Goal: Check status: Check status

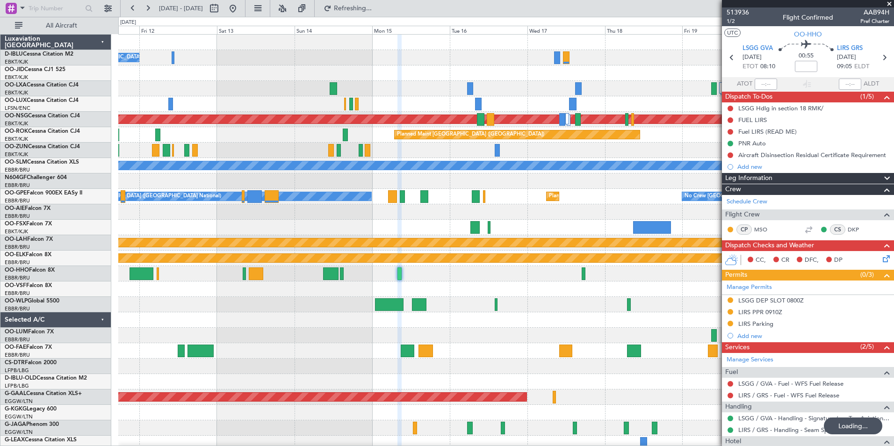
scroll to position [60, 0]
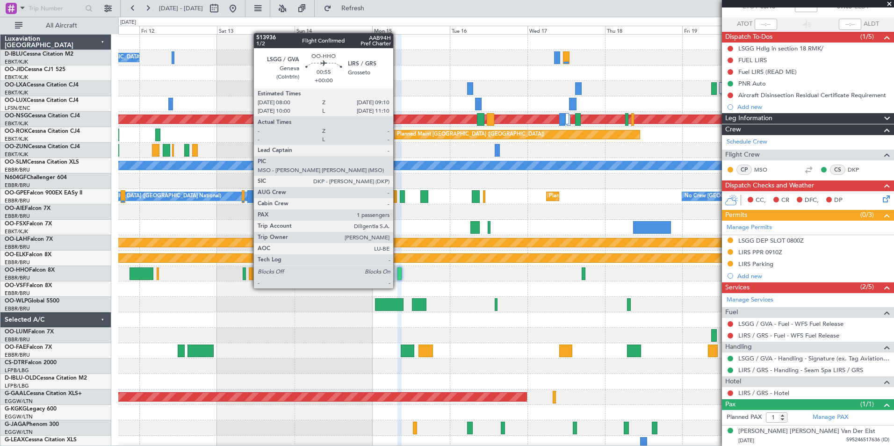
click at [397, 279] on div at bounding box center [399, 273] width 4 height 13
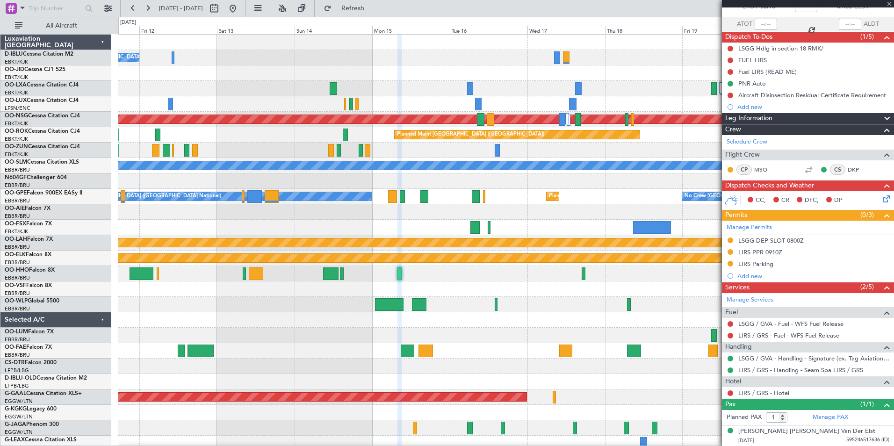
scroll to position [0, 0]
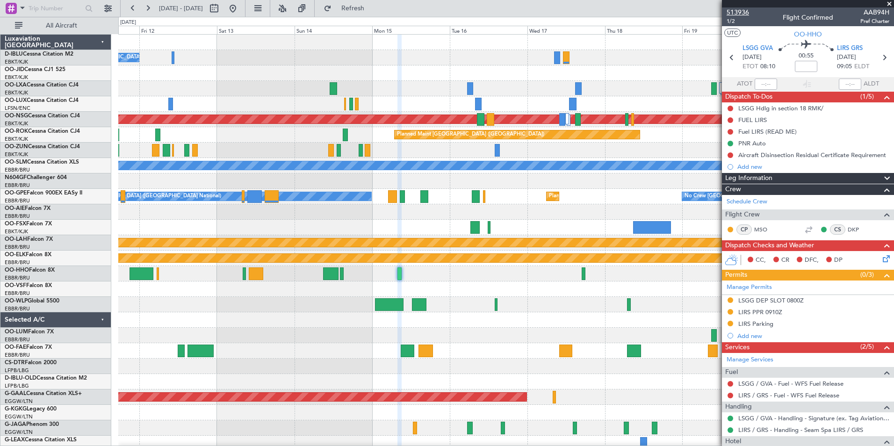
click at [742, 9] on span "513936" at bounding box center [737, 12] width 22 height 10
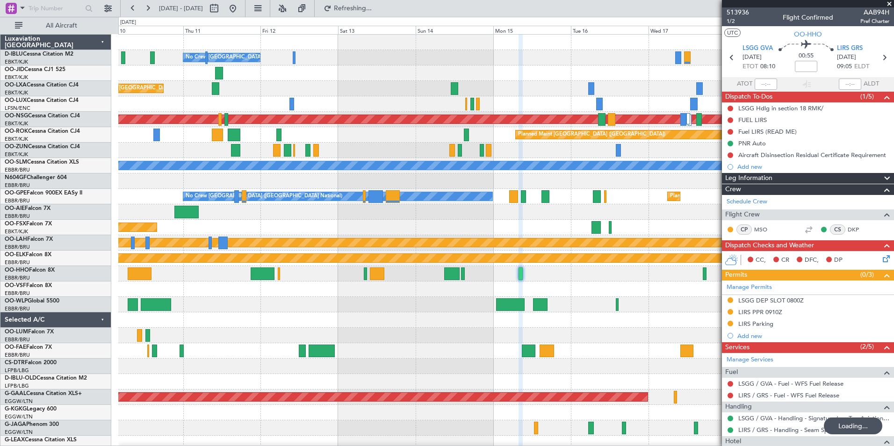
click at [705, 111] on div "No Crew [GEOGRAPHIC_DATA] ([GEOGRAPHIC_DATA] National) Planned Maint [GEOGRAPHI…" at bounding box center [505, 343] width 775 height 617
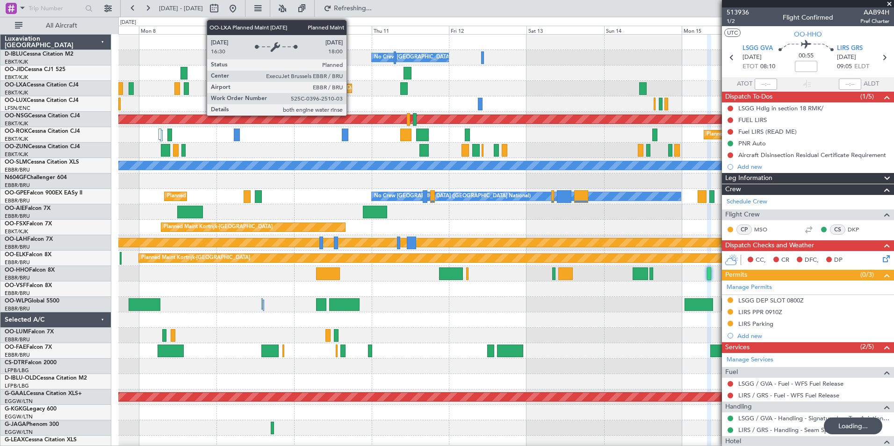
click at [752, 125] on fb-app "[DATE] - [DATE] Refreshing... Quick Links All Aircraft No Crew [GEOGRAPHIC_DATA…" at bounding box center [447, 226] width 894 height 439
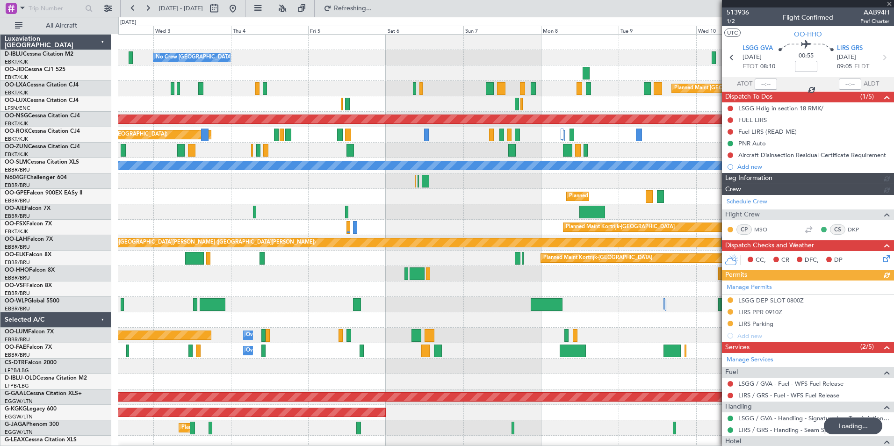
click at [765, 135] on fb-app "[DATE] - [DATE] Refreshing... Quick Links All Aircraft No Crew [GEOGRAPHIC_DATA…" at bounding box center [447, 226] width 894 height 439
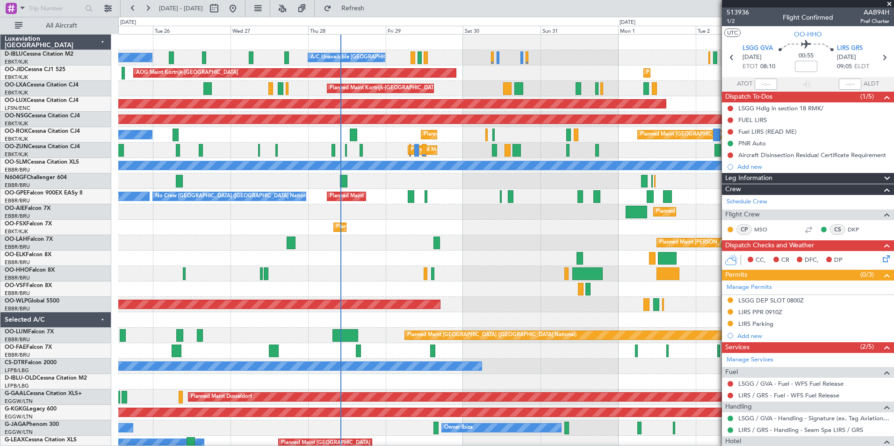
click at [515, 252] on div "No Crew Kortrijk-[GEOGRAPHIC_DATA] A/C Unavailable [GEOGRAPHIC_DATA]-[GEOGRAPHI…" at bounding box center [505, 359] width 775 height 648
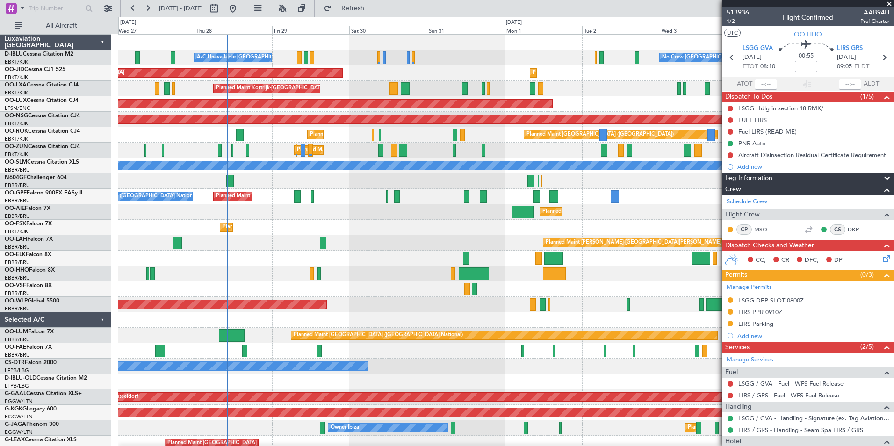
click at [340, 253] on div "A/C Unavailable [GEOGRAPHIC_DATA]-[GEOGRAPHIC_DATA] No Crew [GEOGRAPHIC_DATA] (…" at bounding box center [505, 359] width 775 height 648
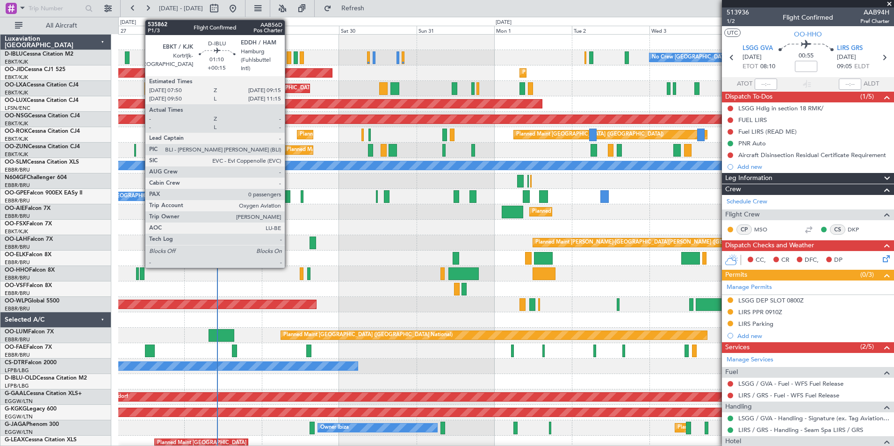
click at [289, 59] on div at bounding box center [288, 57] width 5 height 13
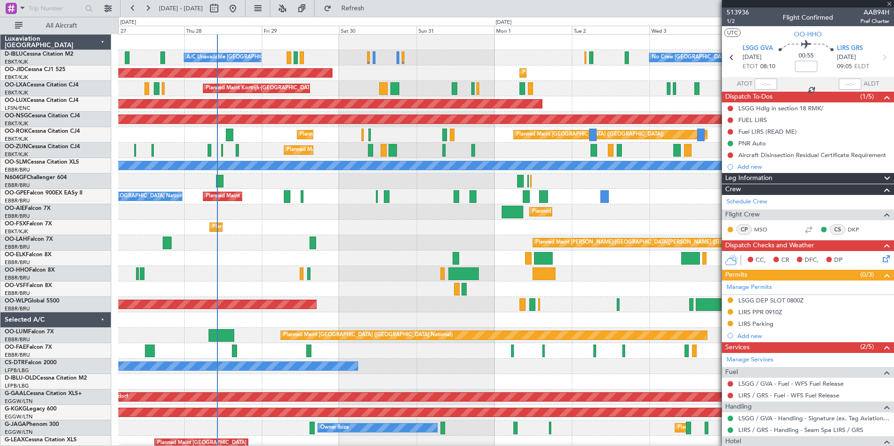
type input "+00:15"
type input "0"
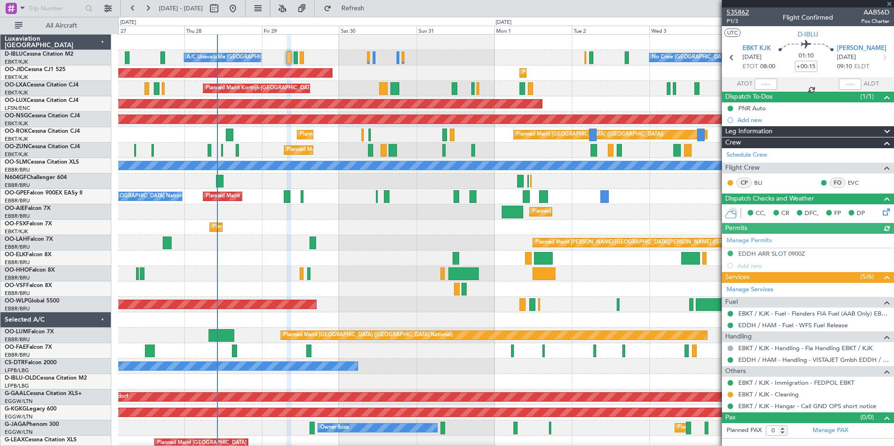
click at [737, 8] on span "535862" at bounding box center [737, 12] width 22 height 10
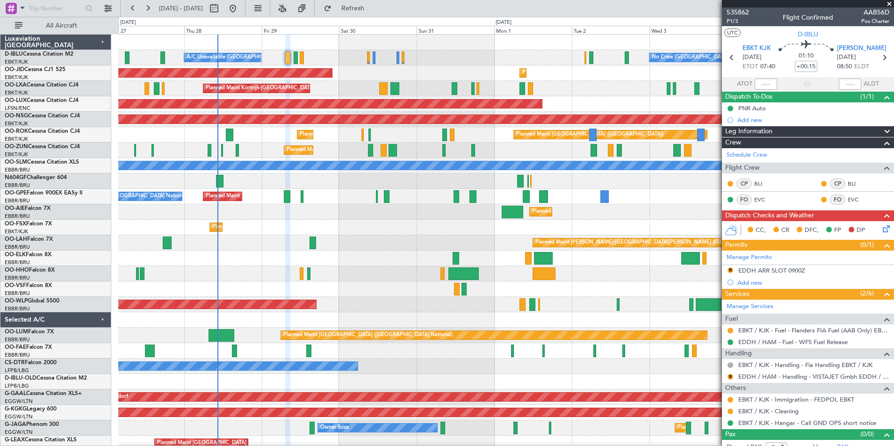
click at [457, 445] on html "[DATE] - [DATE] Refresh Quick Links All Aircraft A/C Unavailable [GEOGRAPHIC_DA…" at bounding box center [447, 223] width 894 height 446
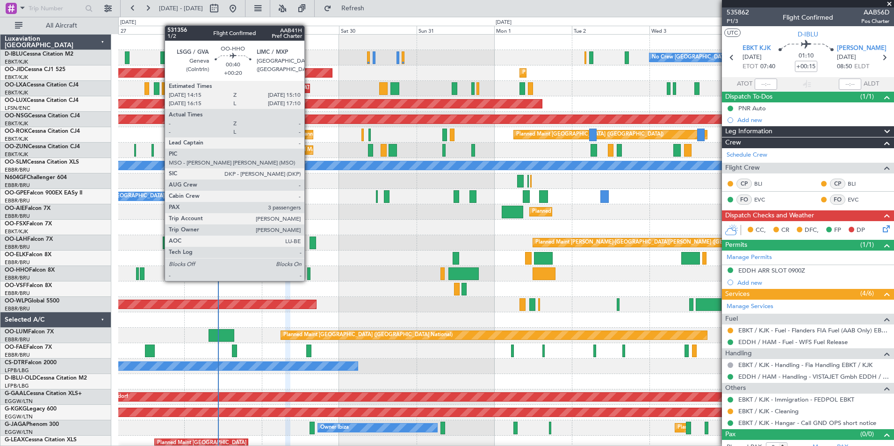
click at [308, 272] on div at bounding box center [308, 273] width 3 height 13
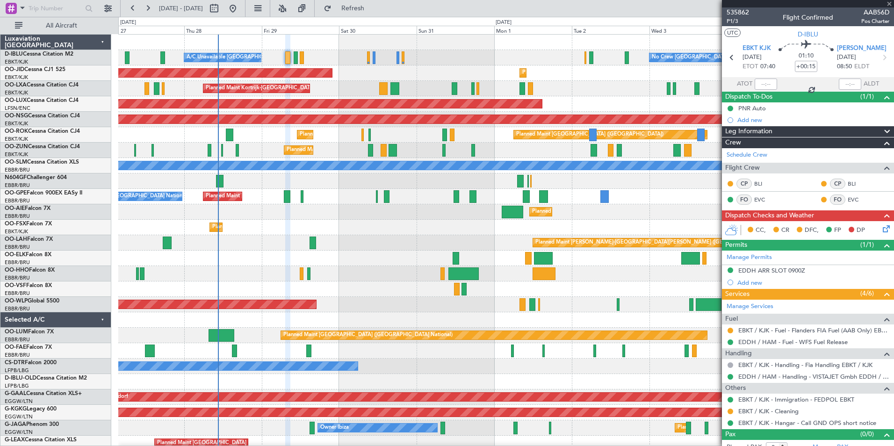
type input "+00:20"
type input "3"
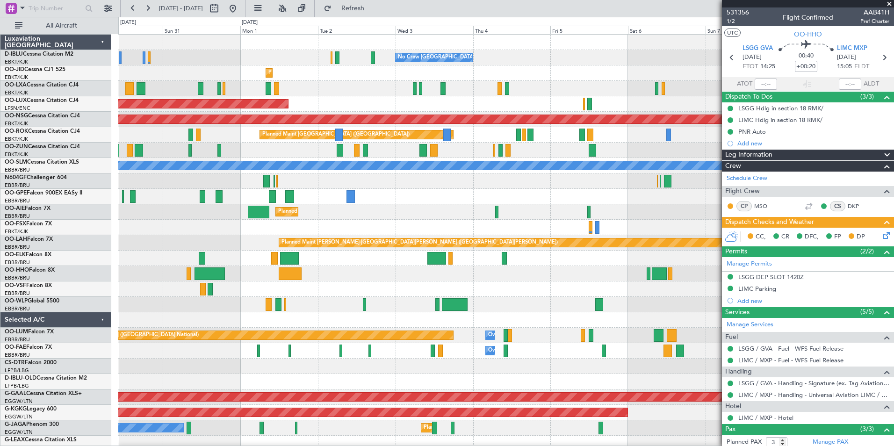
click at [314, 305] on div "No Crew [GEOGRAPHIC_DATA] ([GEOGRAPHIC_DATA] National) A/C Unavailable [GEOGRAP…" at bounding box center [505, 359] width 775 height 648
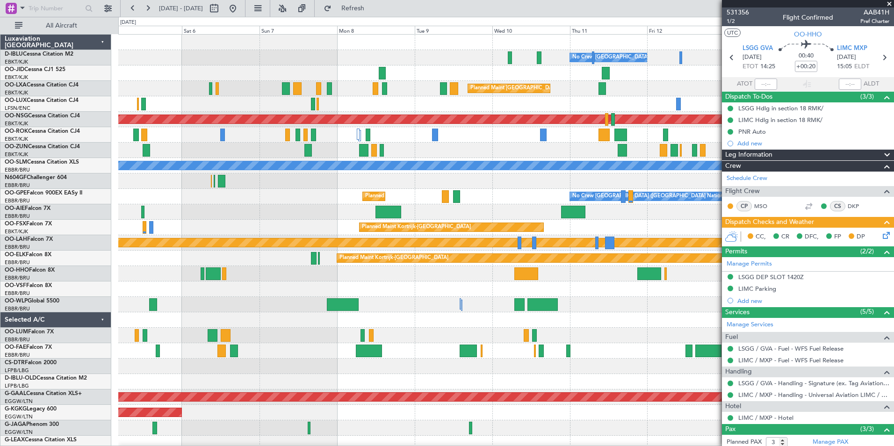
click at [320, 294] on div "No Crew [GEOGRAPHIC_DATA] ([GEOGRAPHIC_DATA] National) No Crew [GEOGRAPHIC_DATA…" at bounding box center [505, 343] width 775 height 617
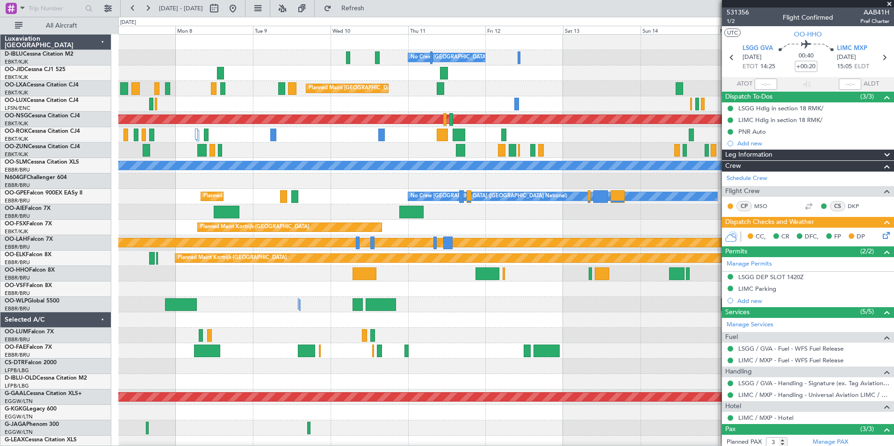
click at [425, 306] on div "No Crew [GEOGRAPHIC_DATA] ([GEOGRAPHIC_DATA] National) Planned Maint [GEOGRAPHI…" at bounding box center [505, 343] width 775 height 617
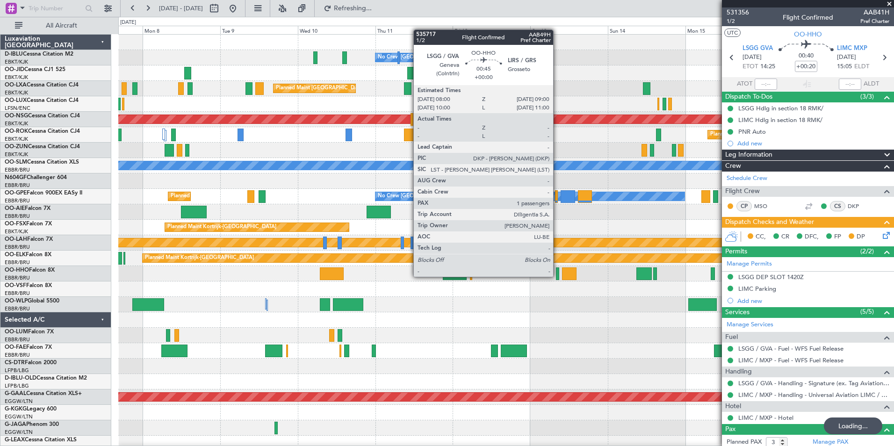
click at [557, 276] on div at bounding box center [557, 273] width 3 height 13
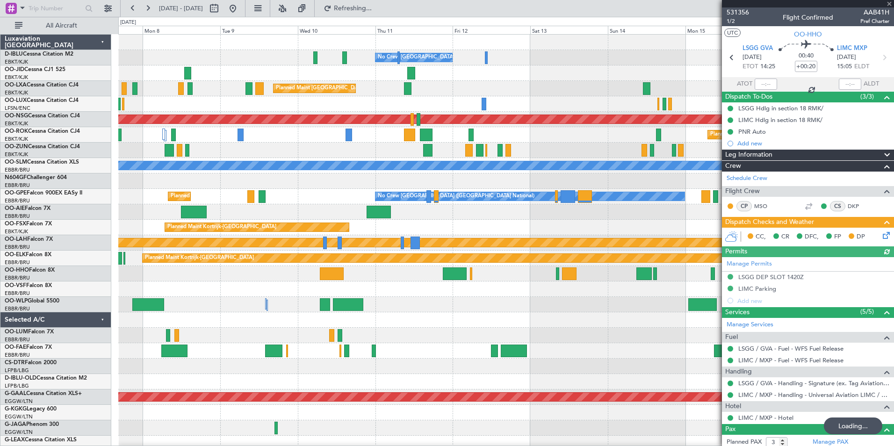
type input "1"
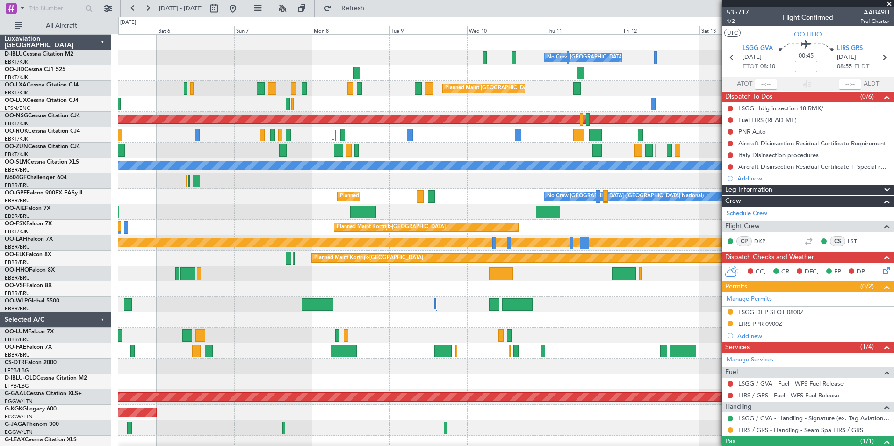
click at [635, 343] on div "No Crew [GEOGRAPHIC_DATA] ([GEOGRAPHIC_DATA] National) No Crew [GEOGRAPHIC_DATA…" at bounding box center [505, 343] width 775 height 617
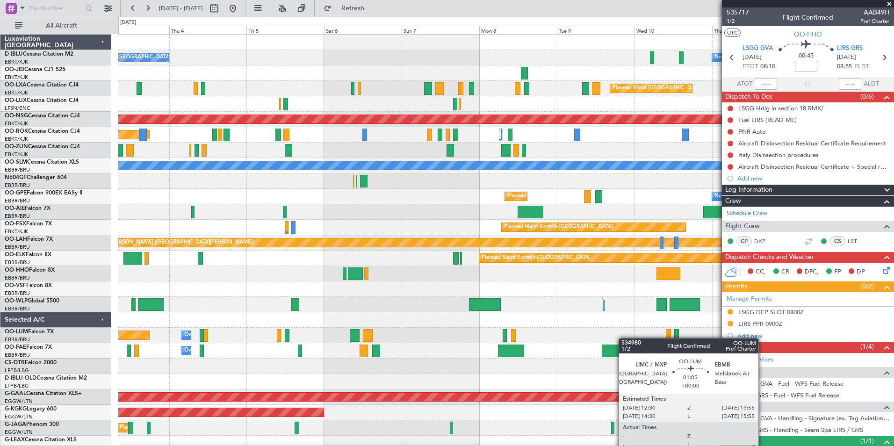
click at [666, 338] on div "Owner Melsbroek Air Base Planned Maint [GEOGRAPHIC_DATA] ([GEOGRAPHIC_DATA])" at bounding box center [505, 335] width 775 height 15
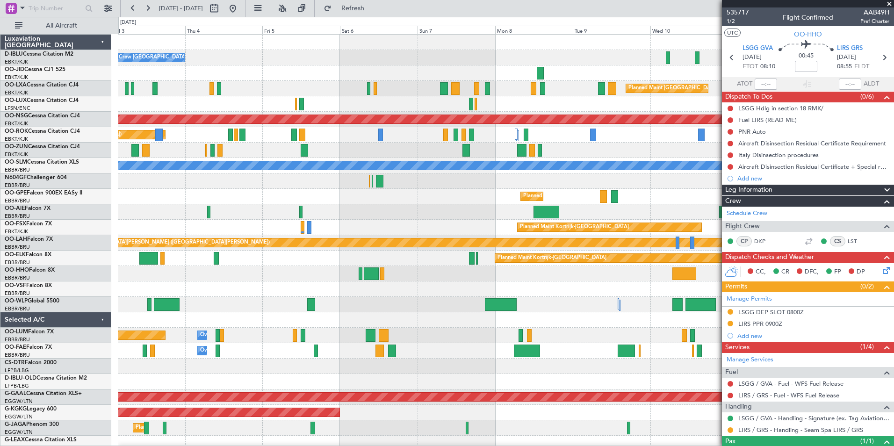
click at [639, 366] on div at bounding box center [505, 365] width 775 height 15
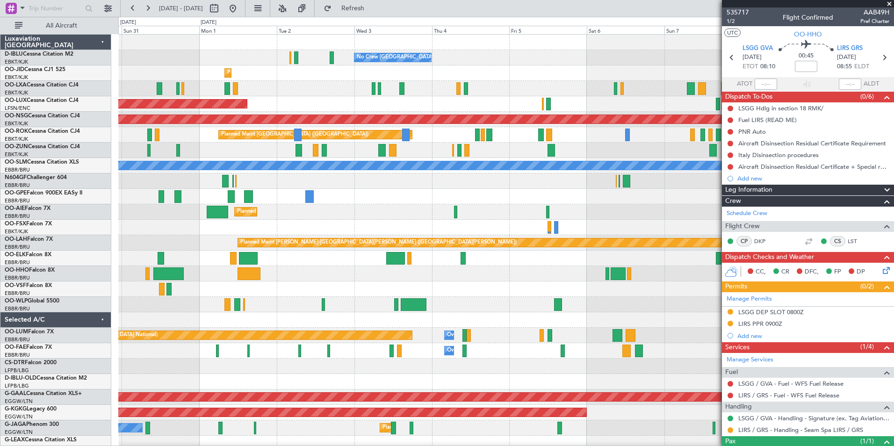
click at [701, 350] on div "Owner Melsbroek Air Base" at bounding box center [505, 350] width 775 height 15
